Goal: Task Accomplishment & Management: Use online tool/utility

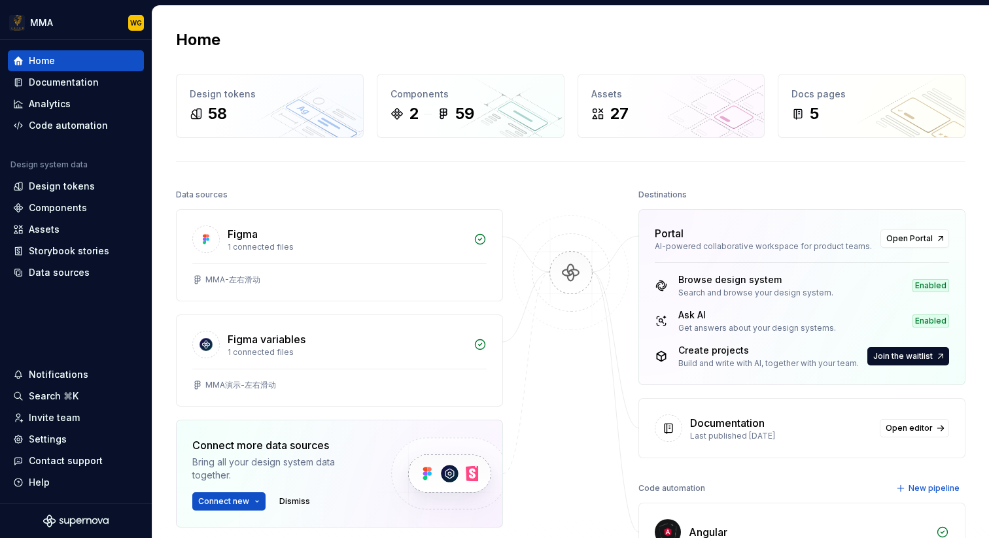
scroll to position [116, 0]
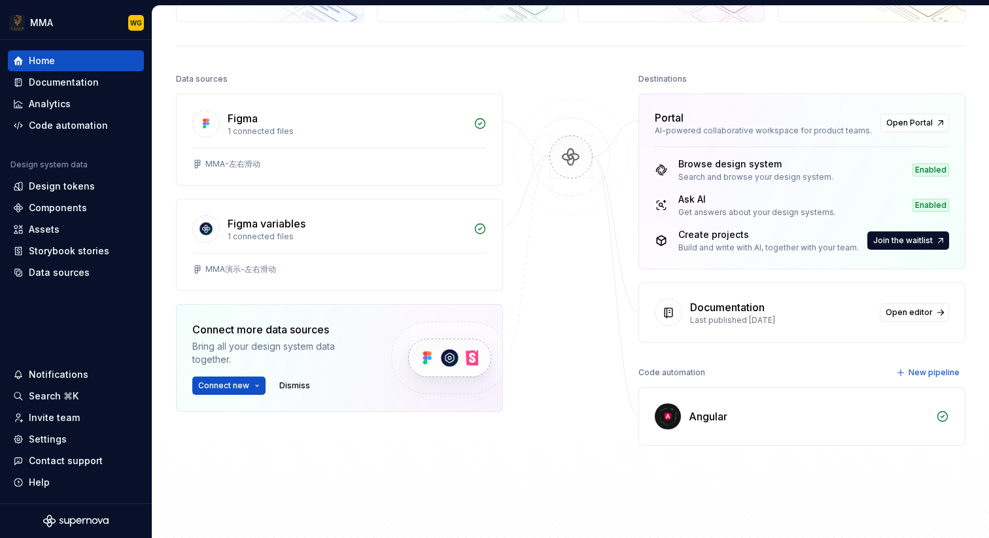
drag, startPoint x: 971, startPoint y: 377, endPoint x: 729, endPoint y: 342, distance: 244.5
click at [731, 342] on div "Home Design tokens 58 Components 2 59 Assets 27 Docs pages 5 Data sources Figma…" at bounding box center [570, 221] width 837 height 663
click at [56, 282] on div "Data sources" at bounding box center [76, 272] width 136 height 21
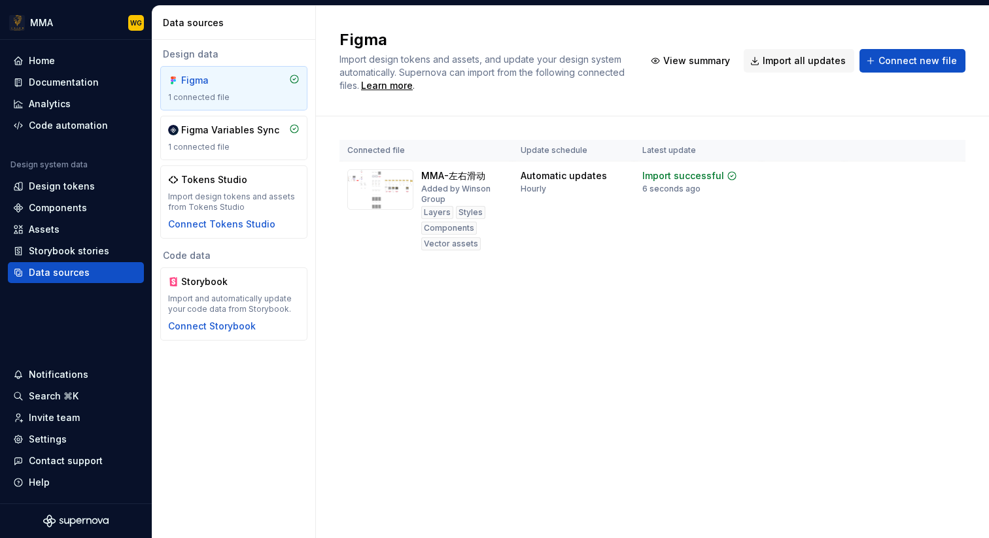
click at [497, 313] on div "Figma Import design tokens and assets, and update your design system automatica…" at bounding box center [652, 272] width 673 height 533
click at [350, 77] on span "Import design tokens and assets, and update your design system automatically. S…" at bounding box center [484, 72] width 288 height 37
click at [91, 67] on div "Home" at bounding box center [76, 60] width 126 height 13
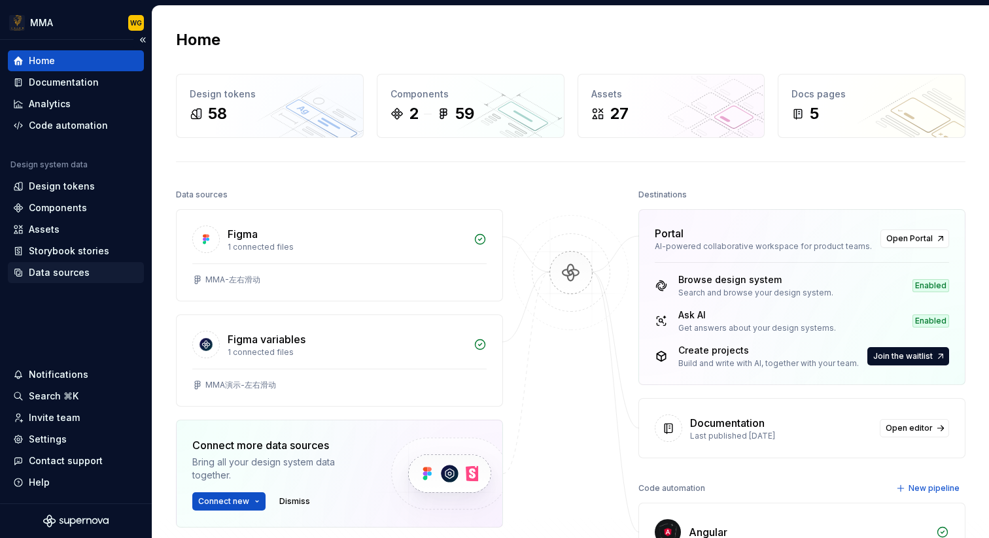
click at [69, 281] on div "Data sources" at bounding box center [76, 272] width 136 height 21
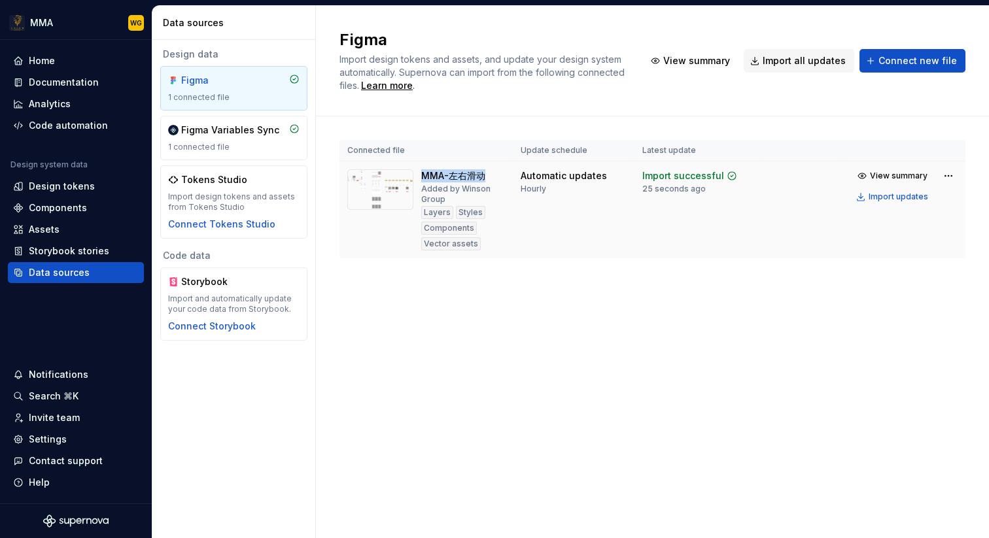
drag, startPoint x: 421, startPoint y: 175, endPoint x: 487, endPoint y: 177, distance: 66.1
click at [487, 177] on div "MMA-左右滑动 Added by Winson Group Layers Styles Components Vector assets" at bounding box center [463, 209] width 84 height 81
click at [946, 173] on html "MMA WG Home Documentation Analytics Code automation Design system data Design t…" at bounding box center [494, 269] width 989 height 538
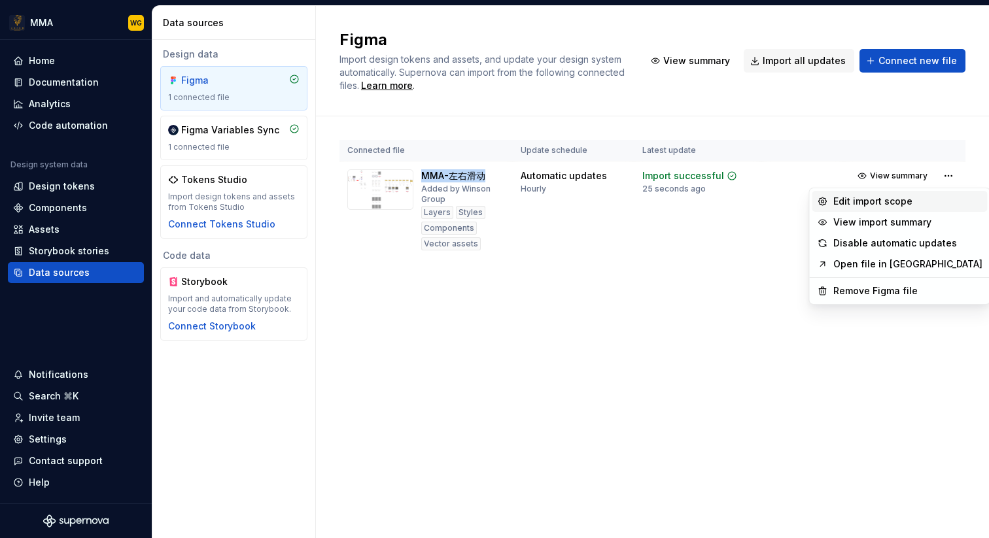
click at [906, 198] on div "Edit import scope" at bounding box center [907, 201] width 149 height 13
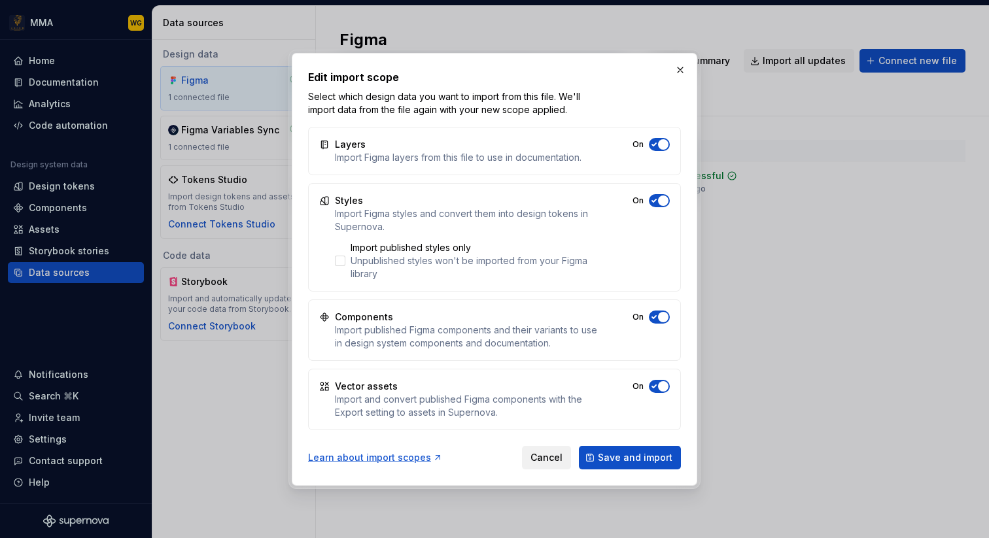
click at [540, 457] on span "Cancel" at bounding box center [547, 457] width 32 height 13
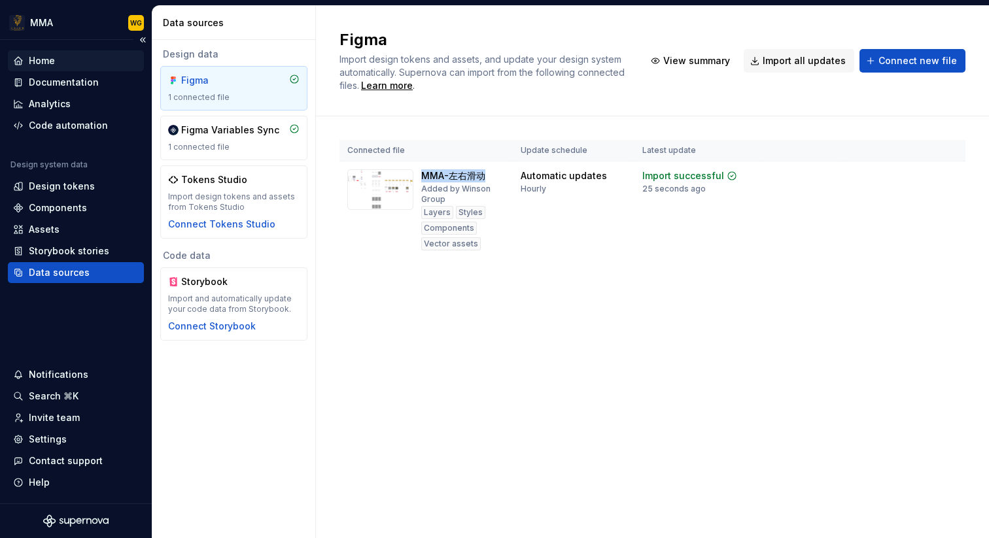
click at [63, 58] on div "Home" at bounding box center [76, 60] width 126 height 13
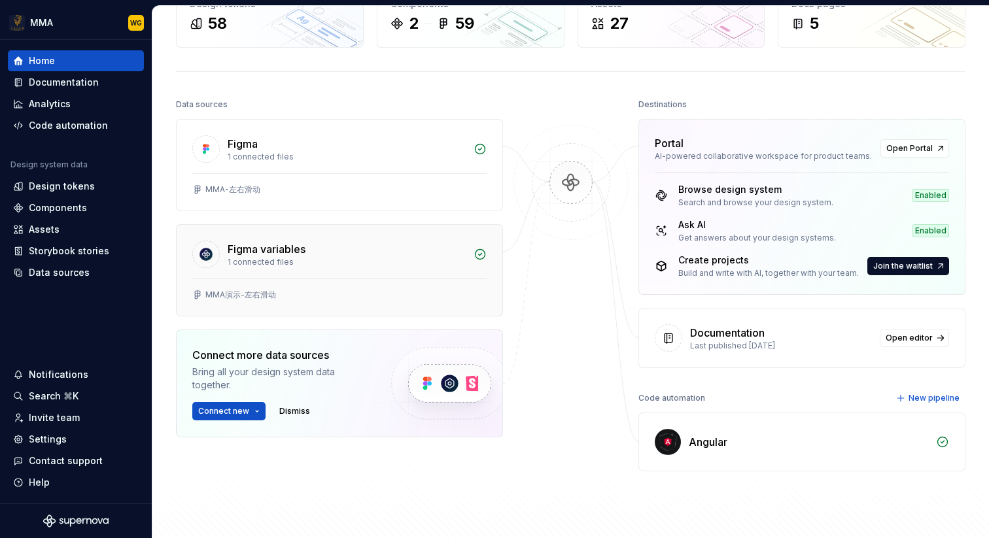
scroll to position [120, 0]
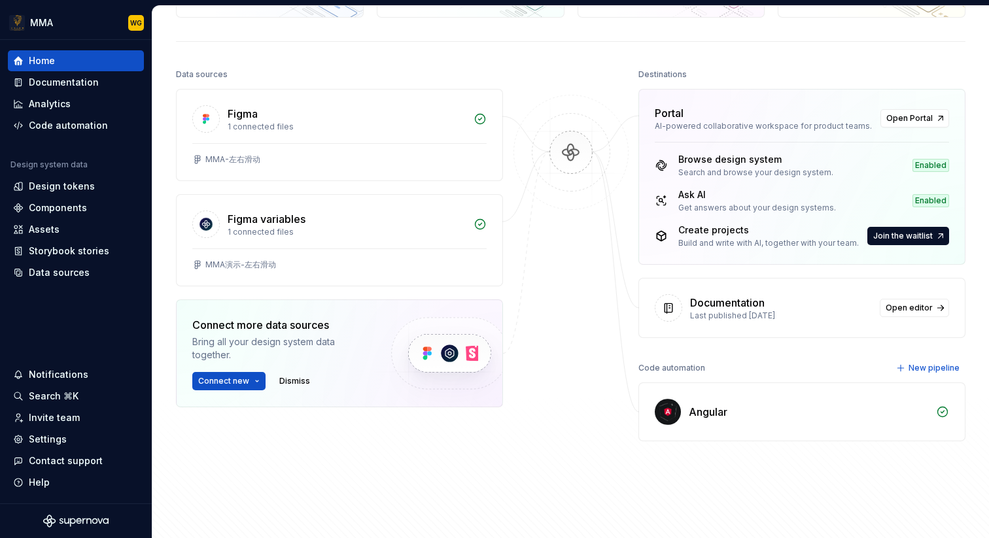
click at [567, 149] on img at bounding box center [571, 166] width 127 height 142
click at [674, 309] on icon at bounding box center [668, 308] width 13 height 13
click at [911, 306] on span "Open editor" at bounding box center [909, 308] width 47 height 10
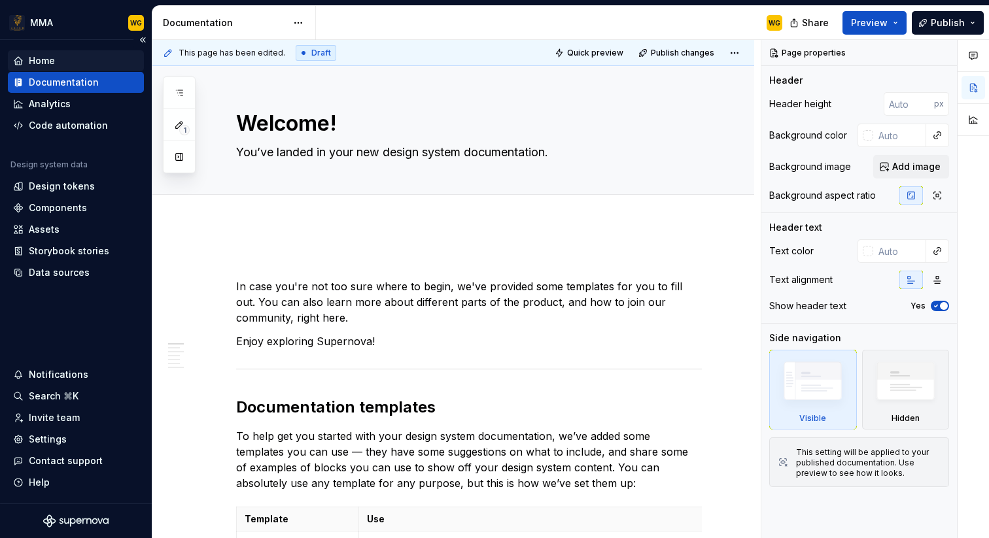
click at [92, 67] on div "Home" at bounding box center [76, 60] width 136 height 21
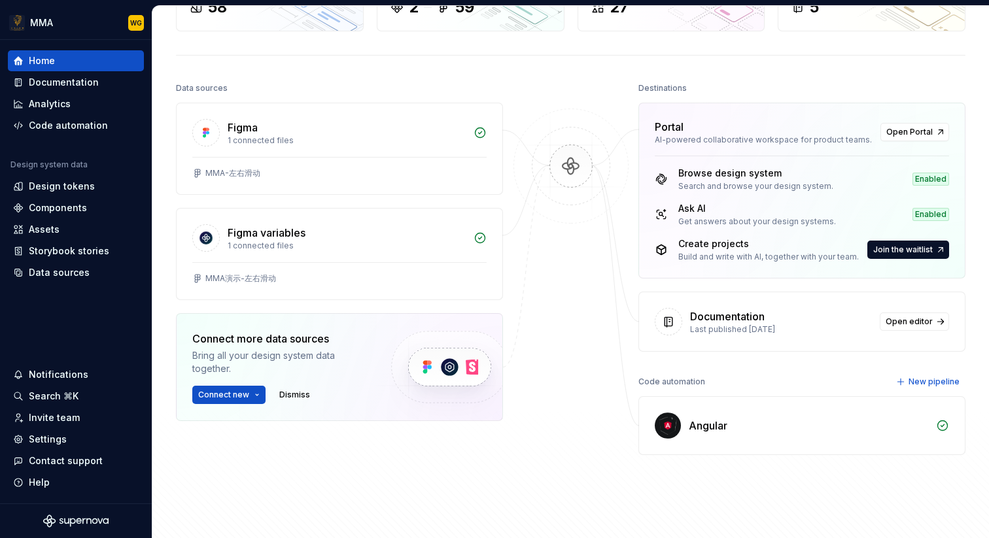
scroll to position [96, 0]
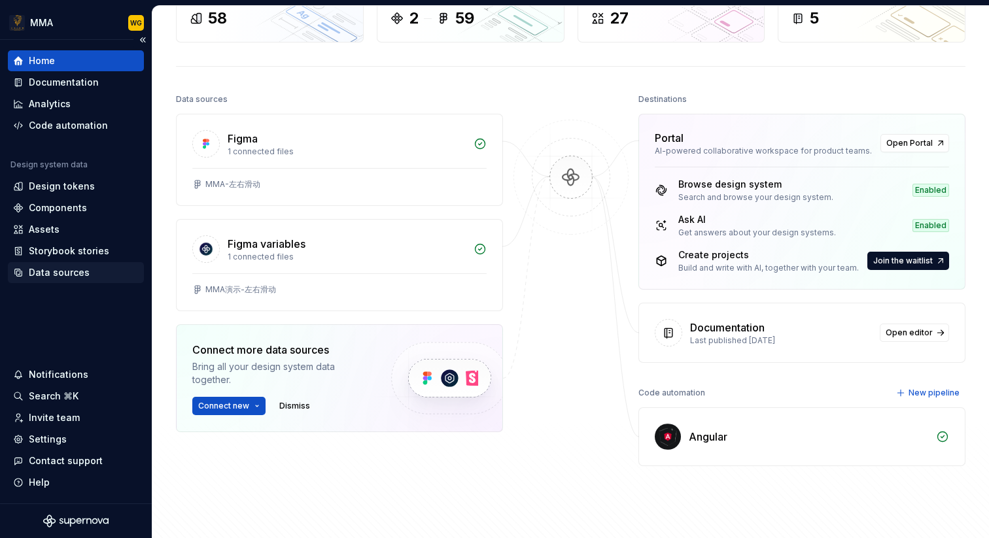
click at [76, 268] on div "Data sources" at bounding box center [59, 272] width 61 height 13
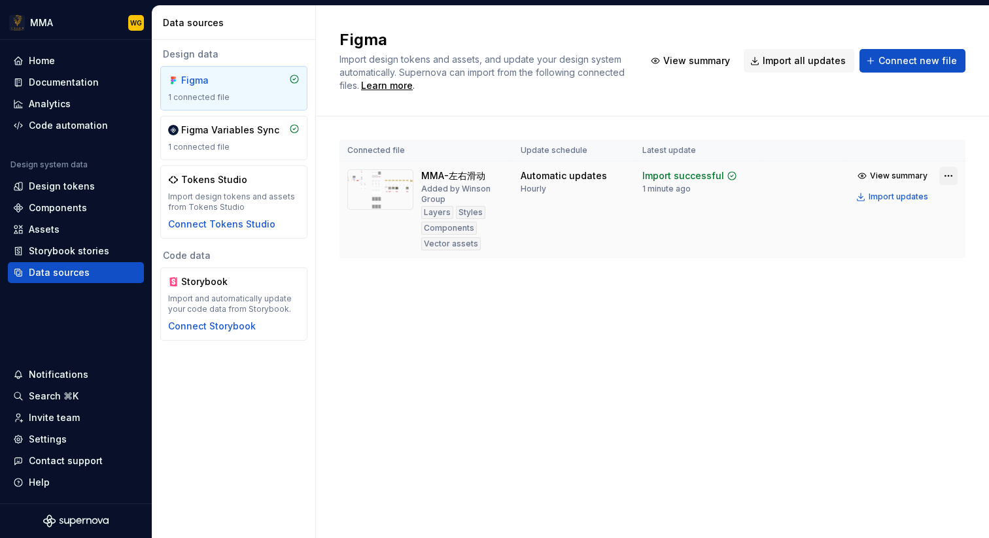
click at [946, 170] on html "MMA WG Home Documentation Analytics Code automation Design system data Design t…" at bounding box center [494, 269] width 989 height 538
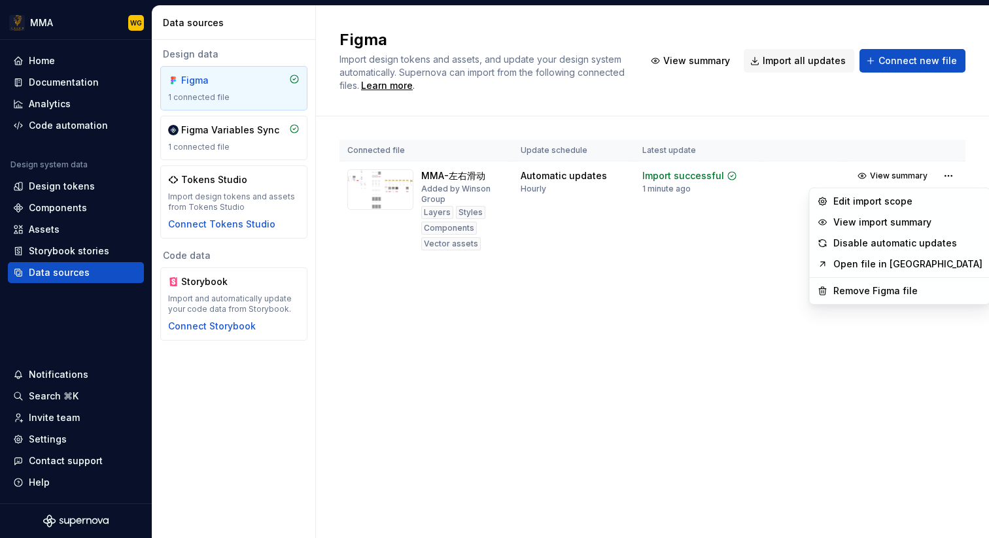
click at [534, 190] on html "MMA WG Home Documentation Analytics Code automation Design system data Design t…" at bounding box center [494, 269] width 989 height 538
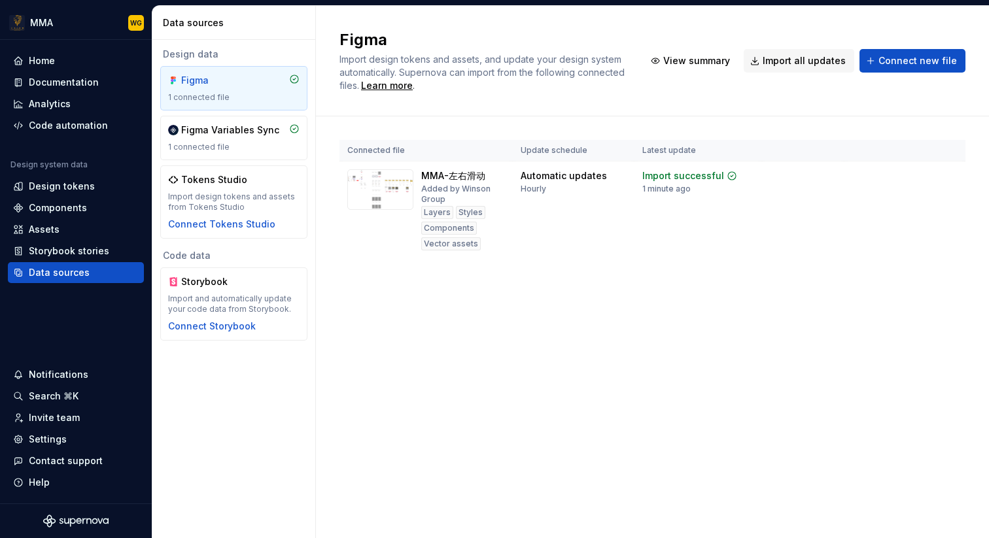
click at [534, 190] on div "Hourly" at bounding box center [534, 189] width 26 height 10
click at [110, 62] on div "Home" at bounding box center [76, 60] width 126 height 13
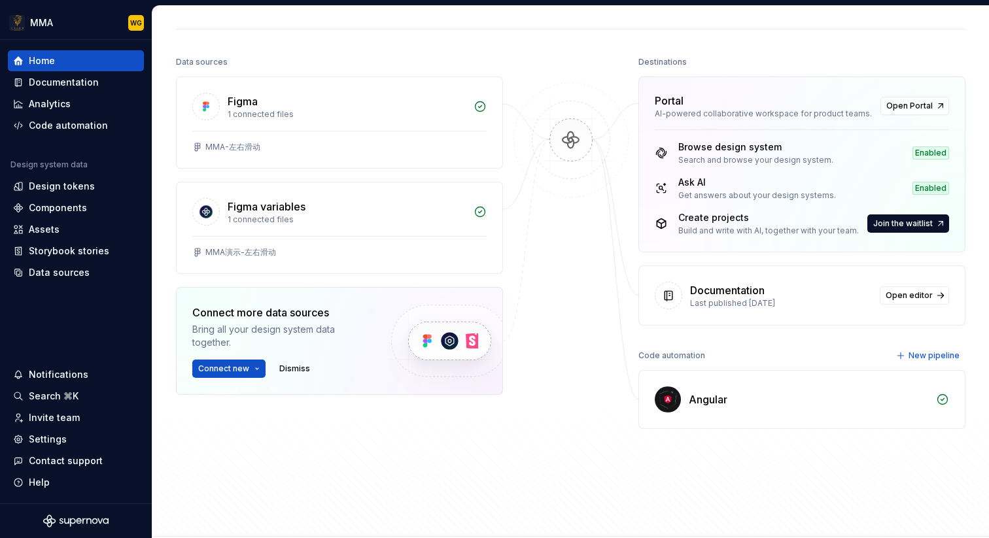
scroll to position [177, 0]
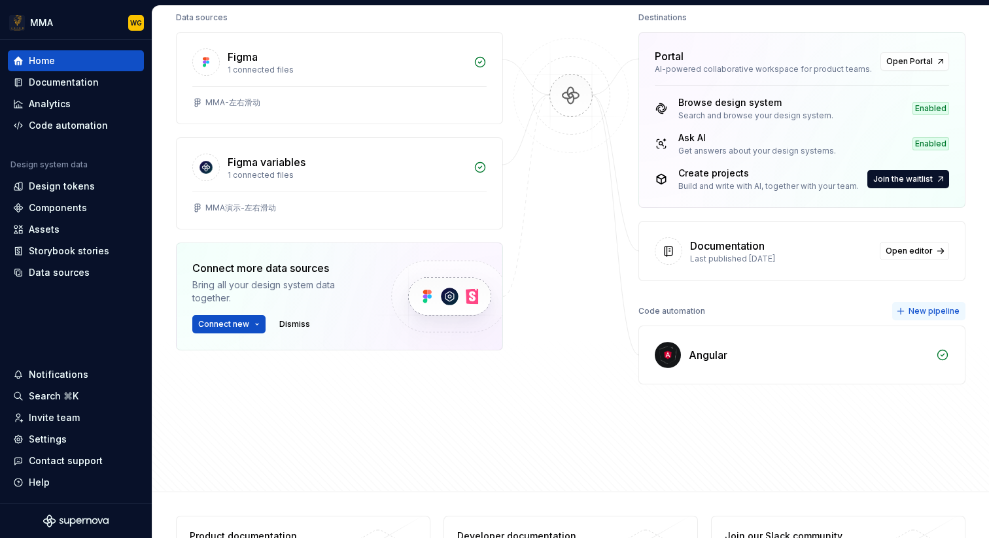
click at [943, 311] on span "New pipeline" at bounding box center [934, 311] width 51 height 10
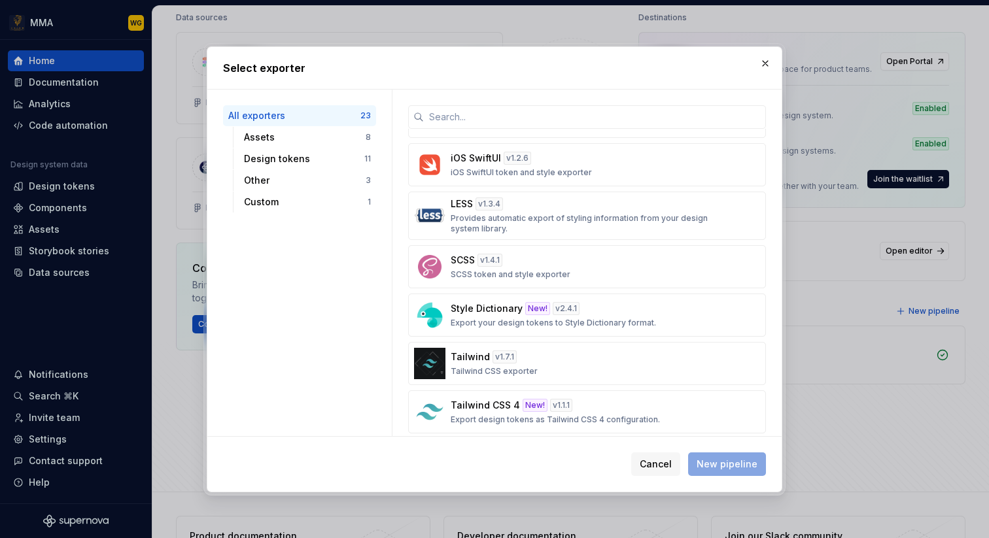
scroll to position [921, 0]
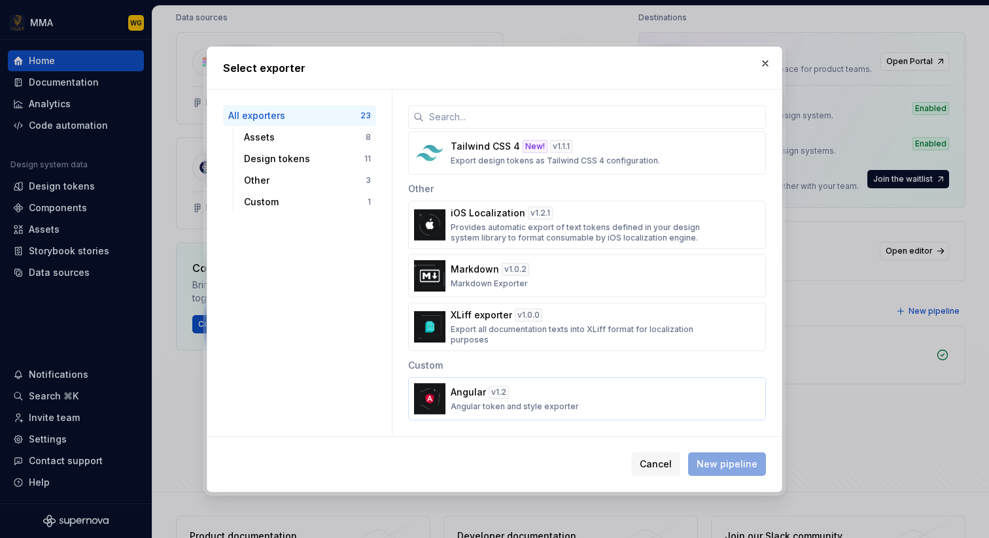
click at [569, 388] on div "Angular v 1.2 Angular token and style exporter" at bounding box center [583, 399] width 265 height 26
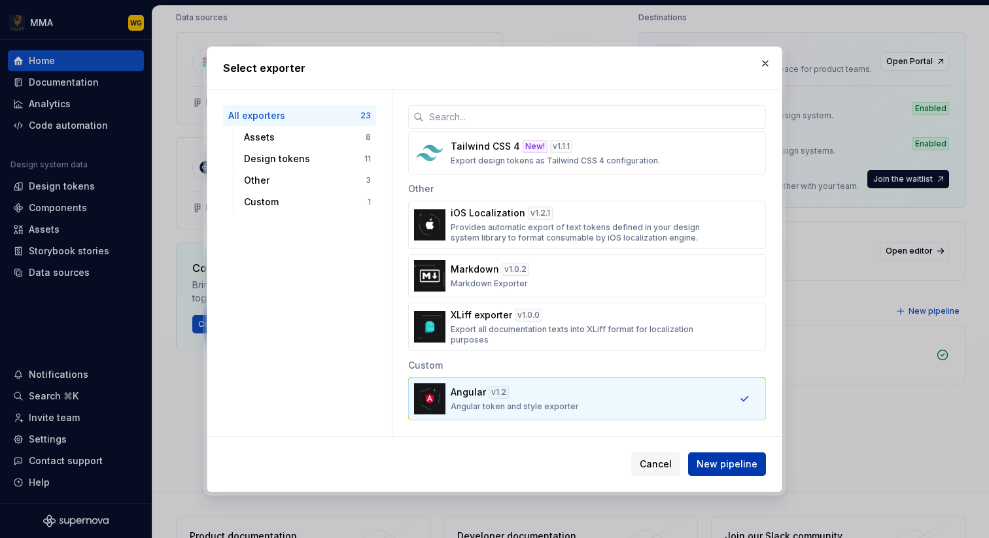
click at [719, 463] on span "New pipeline" at bounding box center [727, 464] width 61 height 13
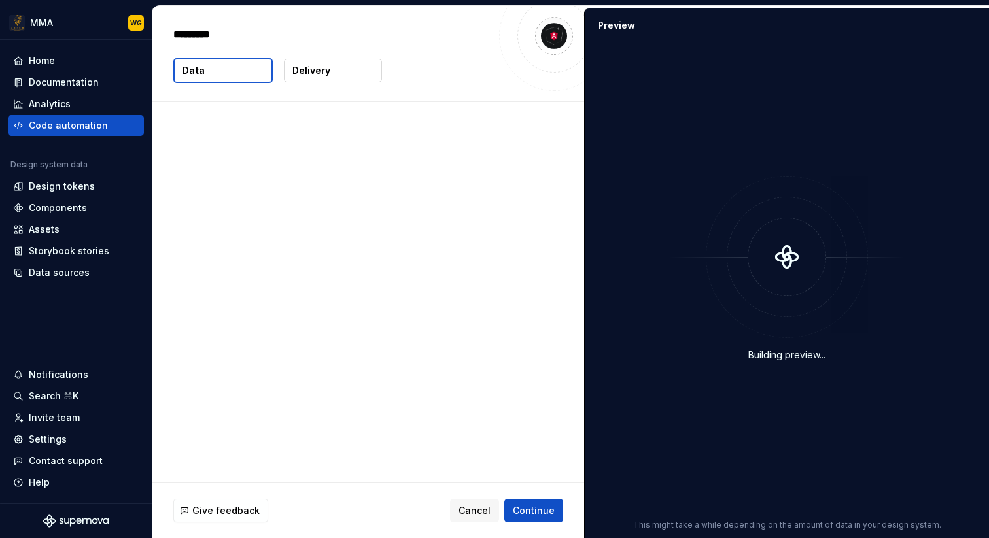
type textarea "*"
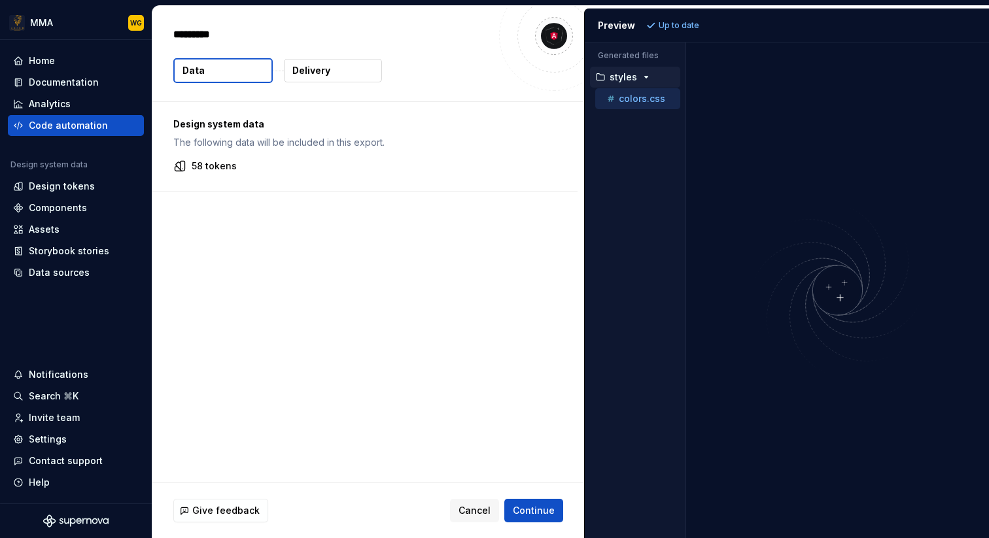
click at [644, 75] on icon "button" at bounding box center [646, 77] width 10 height 10
click at [642, 79] on icon "button" at bounding box center [646, 77] width 10 height 10
click at [483, 509] on span "Cancel" at bounding box center [475, 510] width 32 height 13
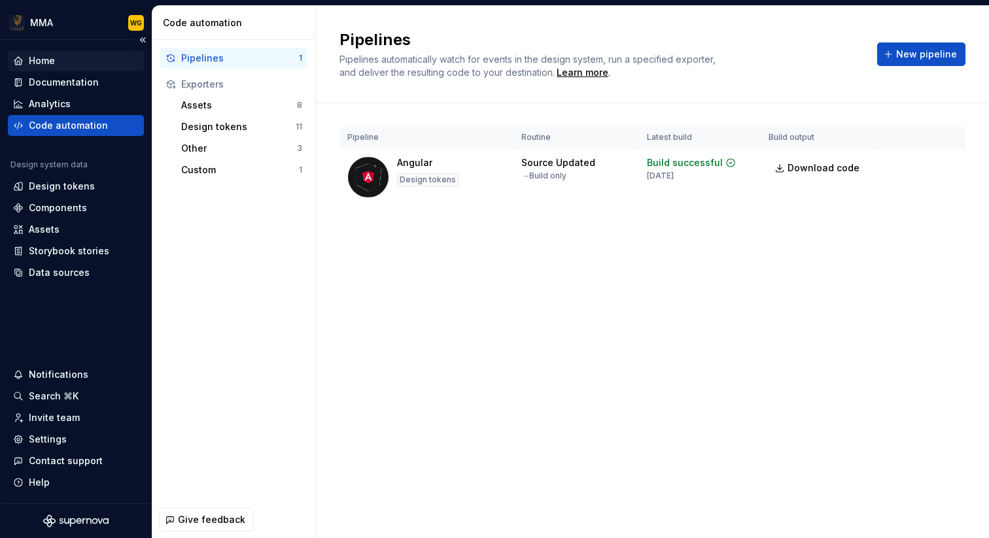
click at [105, 64] on div "Home" at bounding box center [76, 60] width 126 height 13
